Goal: Task Accomplishment & Management: Manage account settings

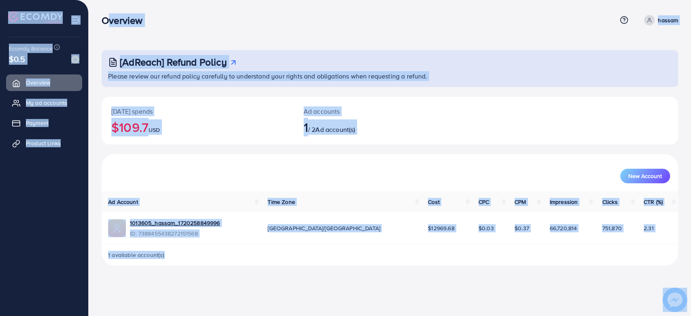
click at [316, 21] on div "Overview" at bounding box center [359, 21] width 515 height 12
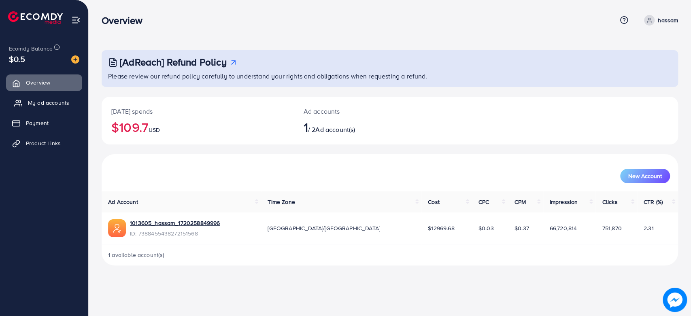
click at [45, 106] on span "My ad accounts" at bounding box center [48, 103] width 41 height 8
